Goal: Task Accomplishment & Management: Use online tool/utility

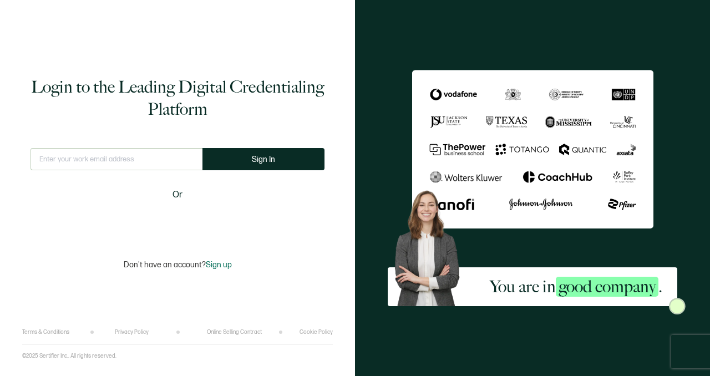
click at [139, 164] on input "text" at bounding box center [117, 159] width 172 height 22
type input "[PERSON_NAME][EMAIL_ADDRESS][DOMAIN_NAME]"
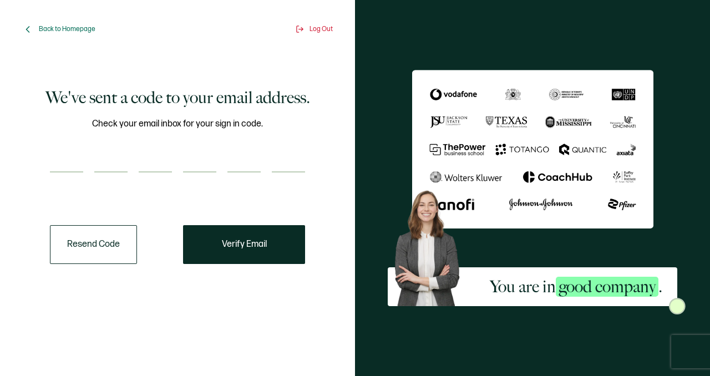
click at [55, 157] on input "number" at bounding box center [66, 161] width 33 height 22
paste input "9"
type input "9"
type input "3"
type input "6"
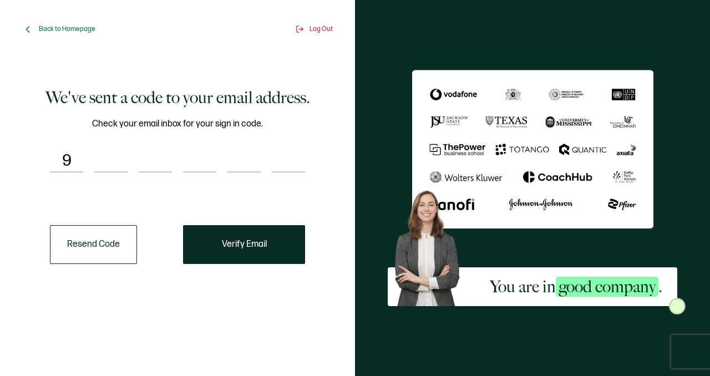
type input "7"
type input "5"
type input "8"
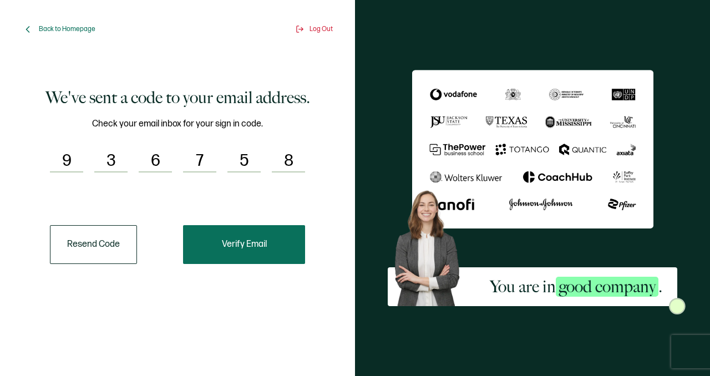
click at [279, 246] on button "Verify Email" at bounding box center [244, 244] width 122 height 39
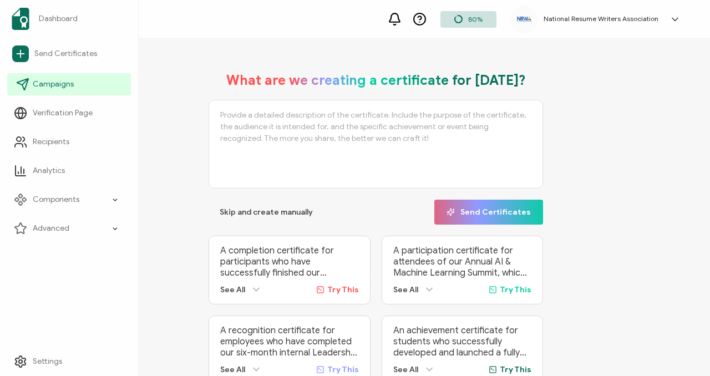
click at [87, 78] on link "Campaigns" at bounding box center [69, 84] width 124 height 22
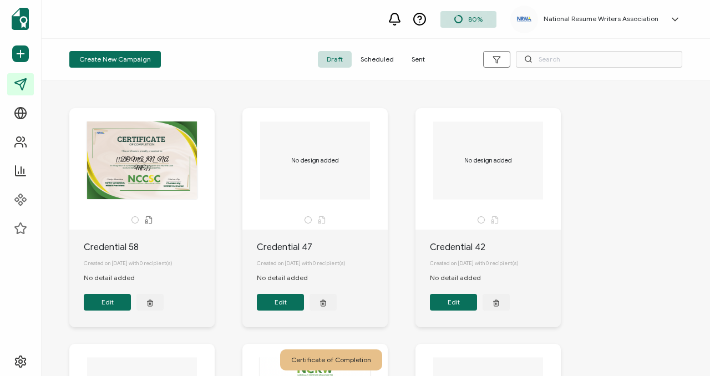
click at [415, 59] on span "Sent" at bounding box center [418, 59] width 31 height 17
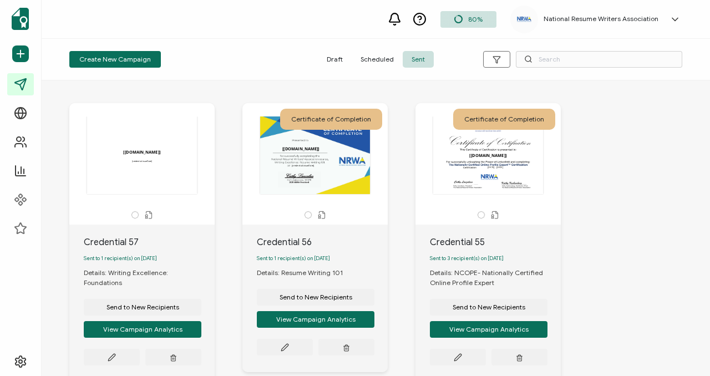
scroll to position [2, 0]
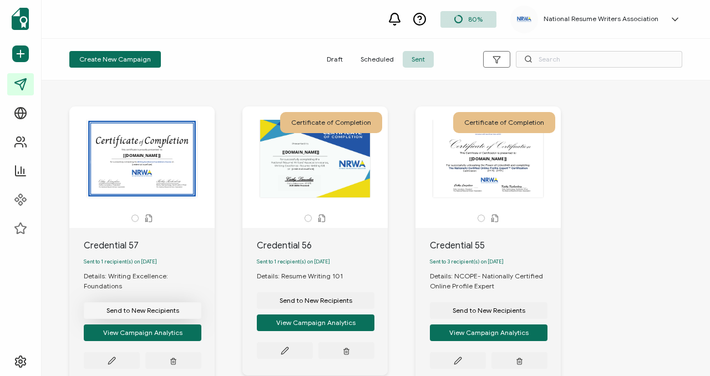
click at [161, 307] on span "Send to New Recipients" at bounding box center [143, 310] width 73 height 7
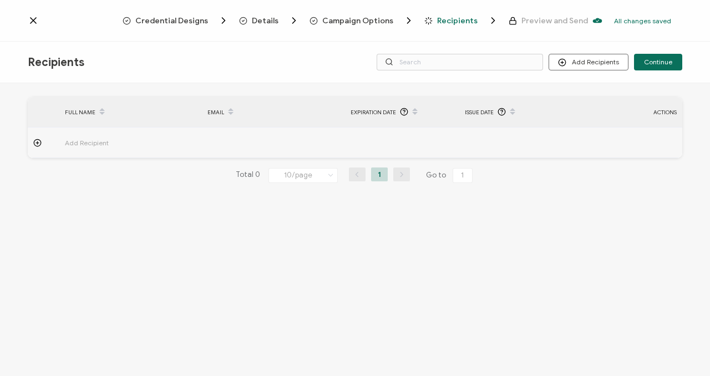
click at [156, 140] on span "Add Recipient" at bounding box center [117, 143] width 105 height 13
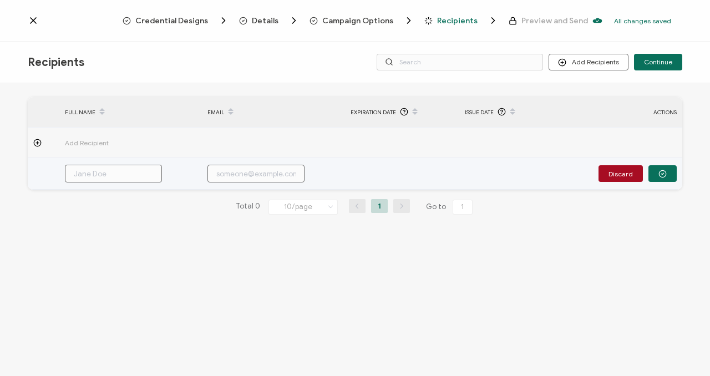
click at [129, 171] on input "text" at bounding box center [113, 174] width 97 height 18
click at [244, 164] on td at bounding box center [273, 174] width 143 height 32
click at [241, 187] on td at bounding box center [273, 174] width 143 height 32
click at [240, 182] on input "text" at bounding box center [256, 174] width 97 height 18
paste input "[EMAIL_ADDRESS][DOMAIN_NAME]"
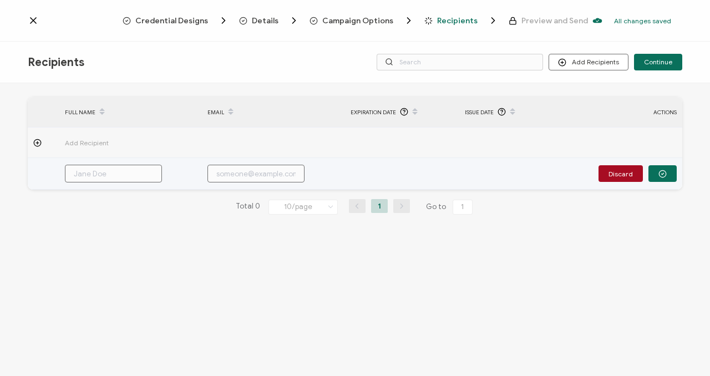
type input "[EMAIL_ADDRESS][DOMAIN_NAME]"
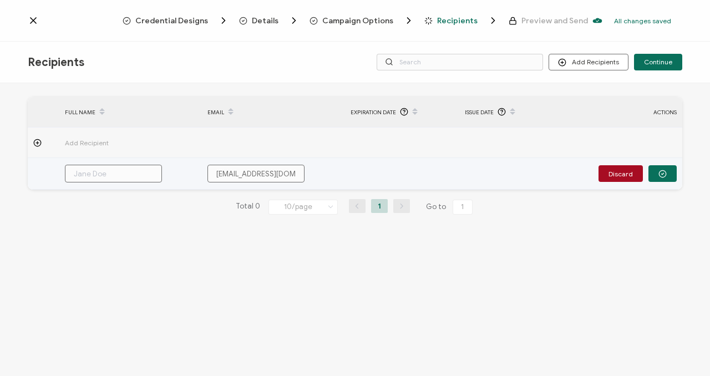
click at [152, 172] on input "text" at bounding box center [113, 174] width 97 height 18
type input "S"
type input "Se"
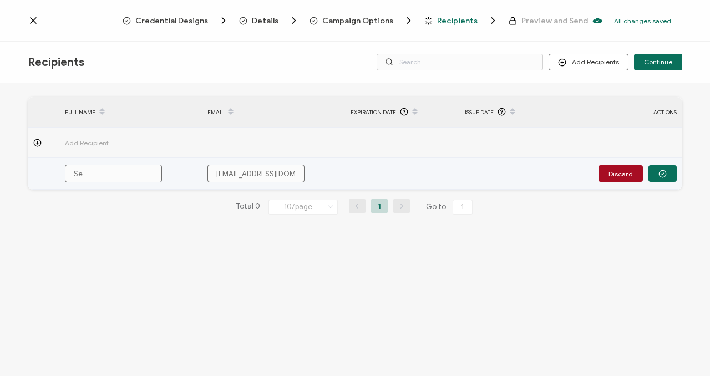
type input "Sea"
type input "[PERSON_NAME]"
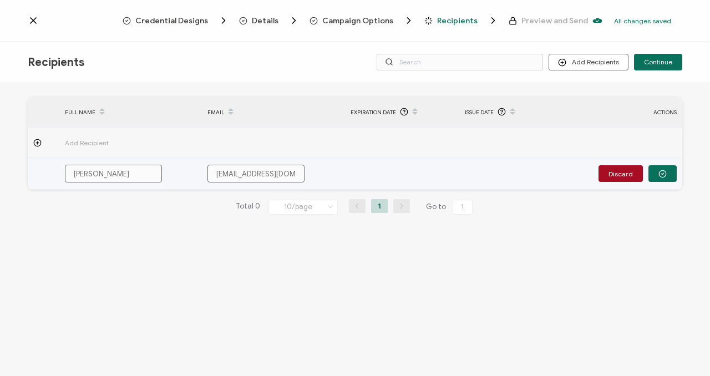
type input "[PERSON_NAME]"
type input "[PERSON_NAME] [PERSON_NAME]"
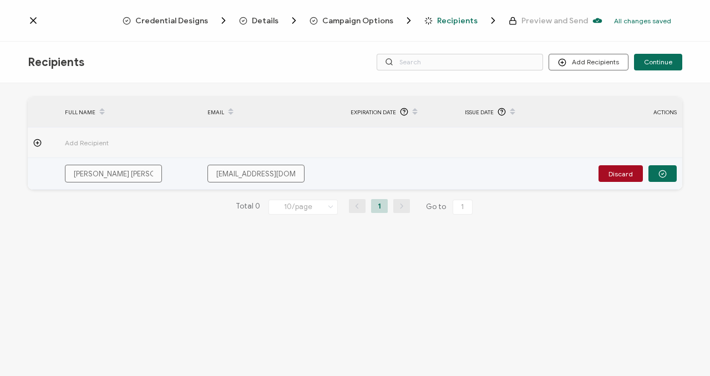
type input "[PERSON_NAME]"
type input "[PERSON_NAME] [PERSON_NAME]"
type input "[PERSON_NAME]"
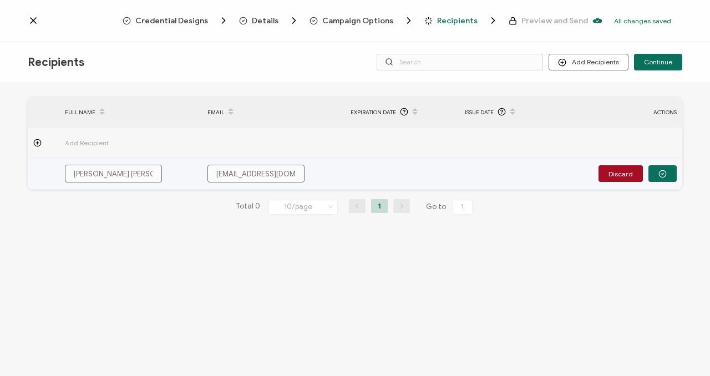
type input "[PERSON_NAME]"
type input "[PERSON_NAME] [PERSON_NAME]"
type input "[PERSON_NAME]"
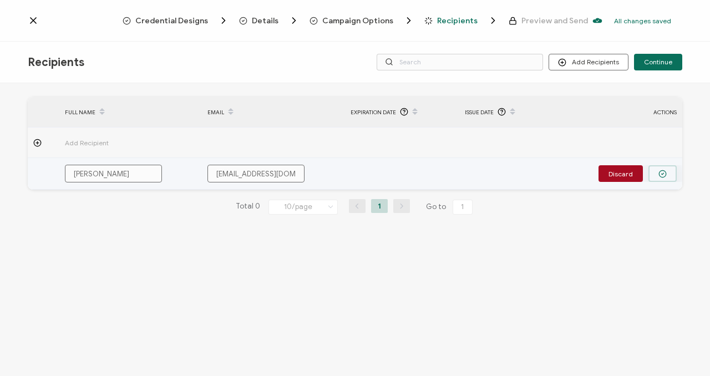
type input "[PERSON_NAME]"
click at [671, 170] on button "button" at bounding box center [663, 173] width 28 height 17
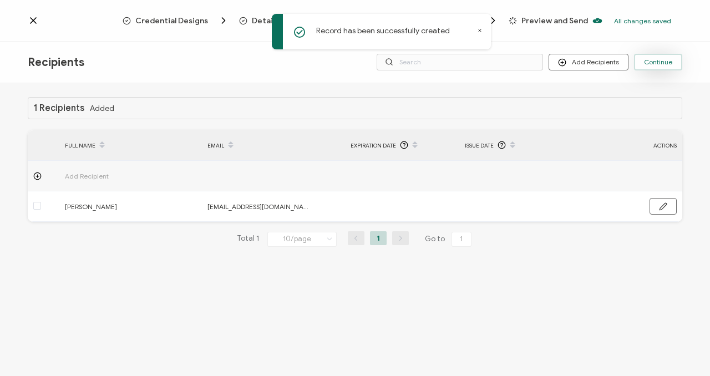
click at [657, 59] on span "Continue" at bounding box center [658, 62] width 28 height 7
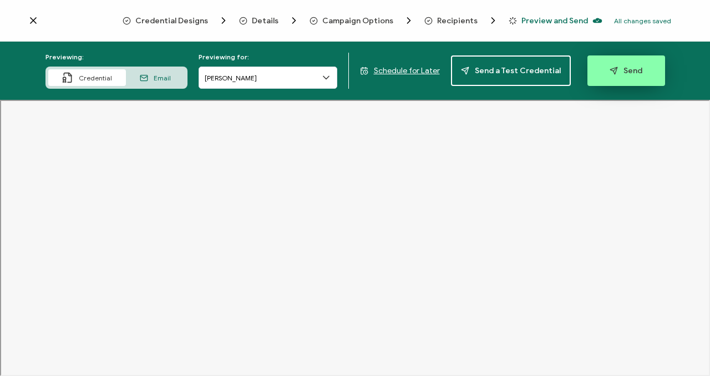
click at [643, 78] on button "Send" at bounding box center [627, 70] width 78 height 31
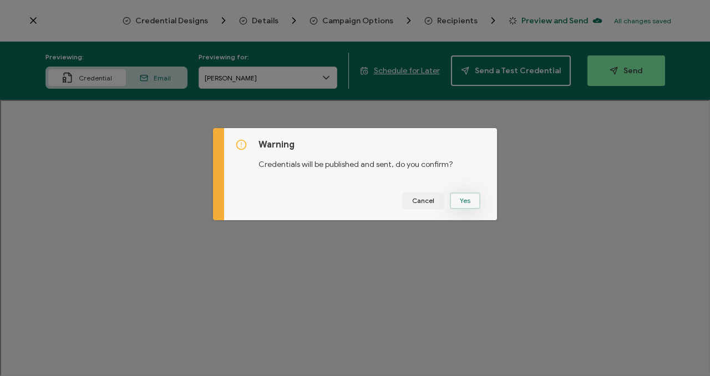
click at [471, 199] on button "Yes" at bounding box center [465, 201] width 31 height 17
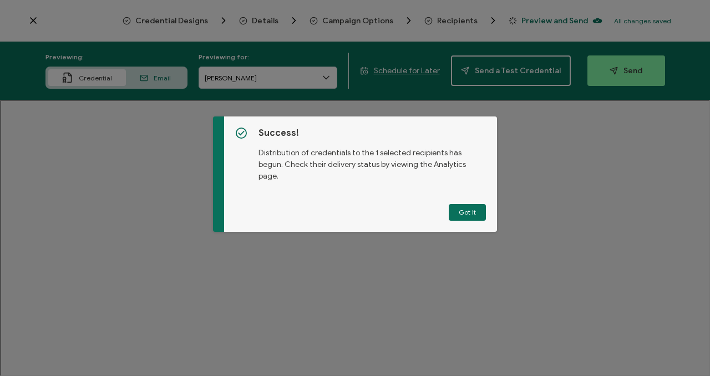
drag, startPoint x: 453, startPoint y: 208, endPoint x: 451, endPoint y: 202, distance: 6.3
click at [453, 208] on button "Got It" at bounding box center [467, 212] width 37 height 17
